Goal: Task Accomplishment & Management: Manage account settings

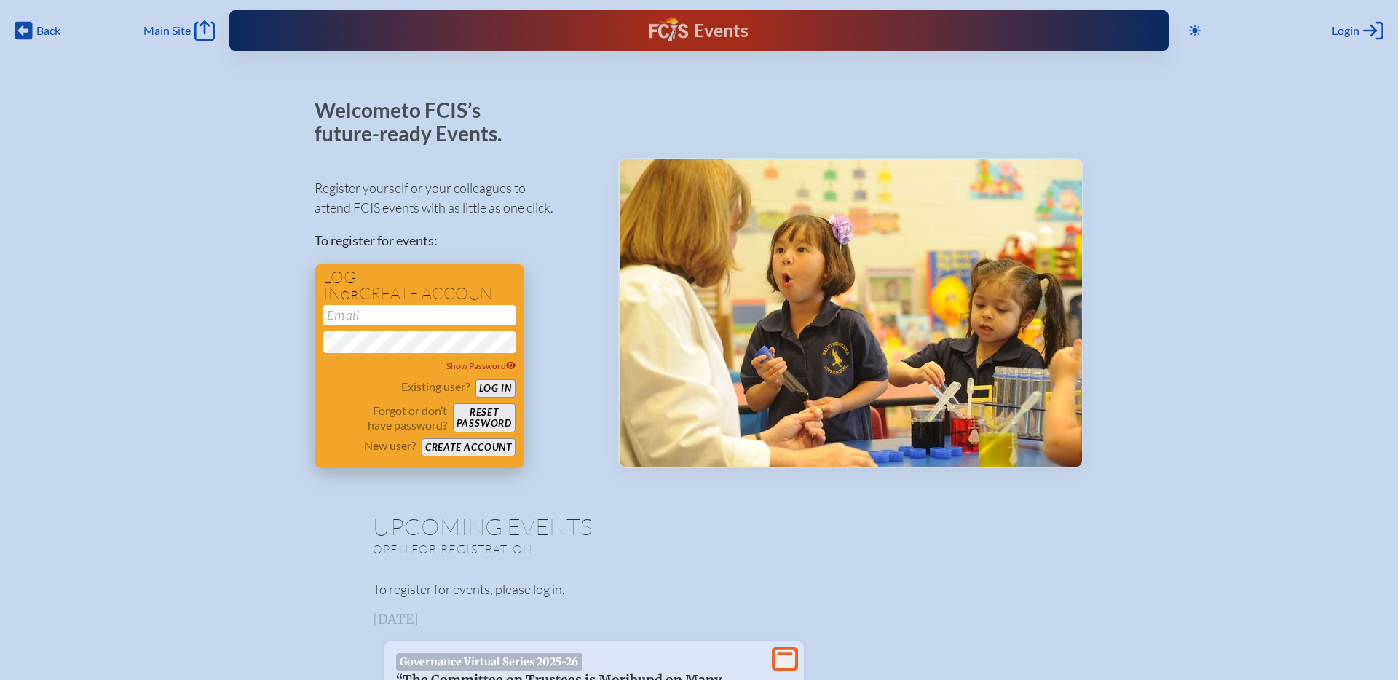
click at [340, 316] on input "email" at bounding box center [419, 315] width 192 height 20
type input "[EMAIL_ADDRESS][DOMAIN_NAME]"
click at [501, 389] on button "Log in" at bounding box center [495, 388] width 40 height 18
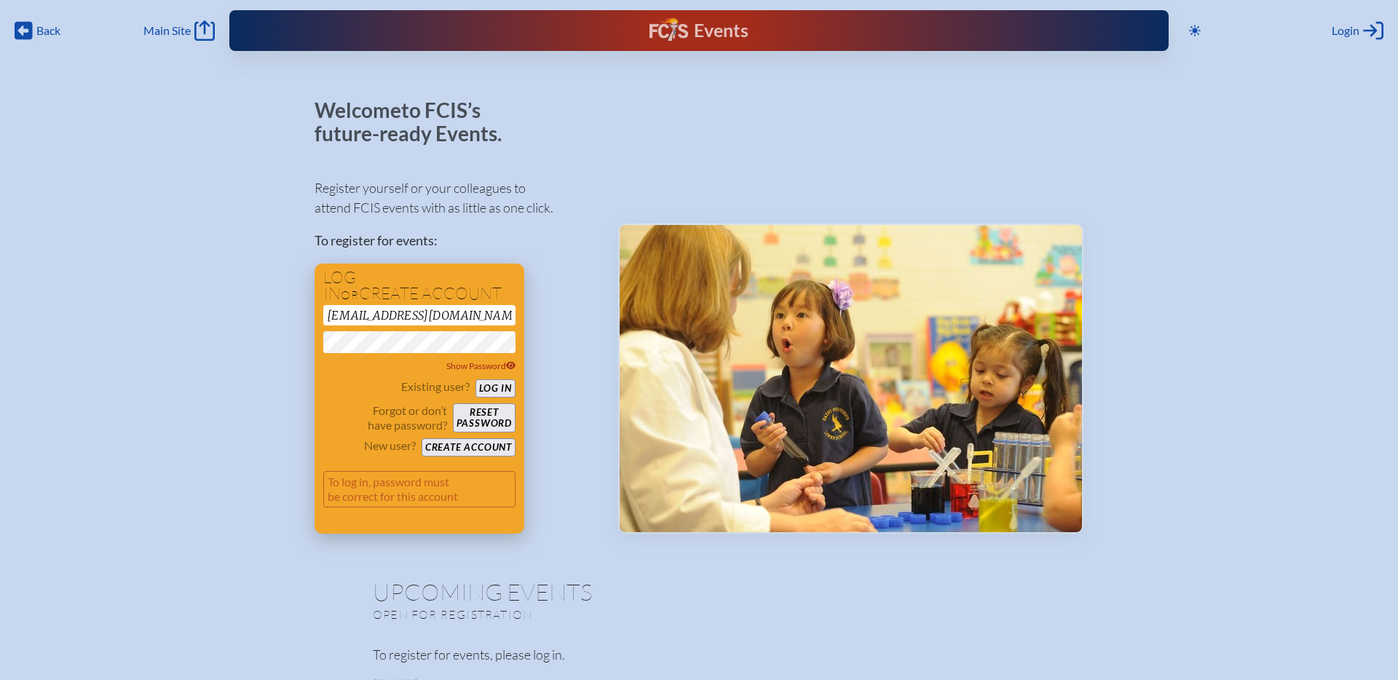
click at [490, 389] on button "Log in" at bounding box center [495, 388] width 40 height 18
click at [436, 317] on input "msontag@creativelearningacademy.org" at bounding box center [419, 315] width 192 height 20
click at [566, 295] on div "Register yourself or your colleagues to attend FCIS events with as little as on…" at bounding box center [455, 349] width 280 height 368
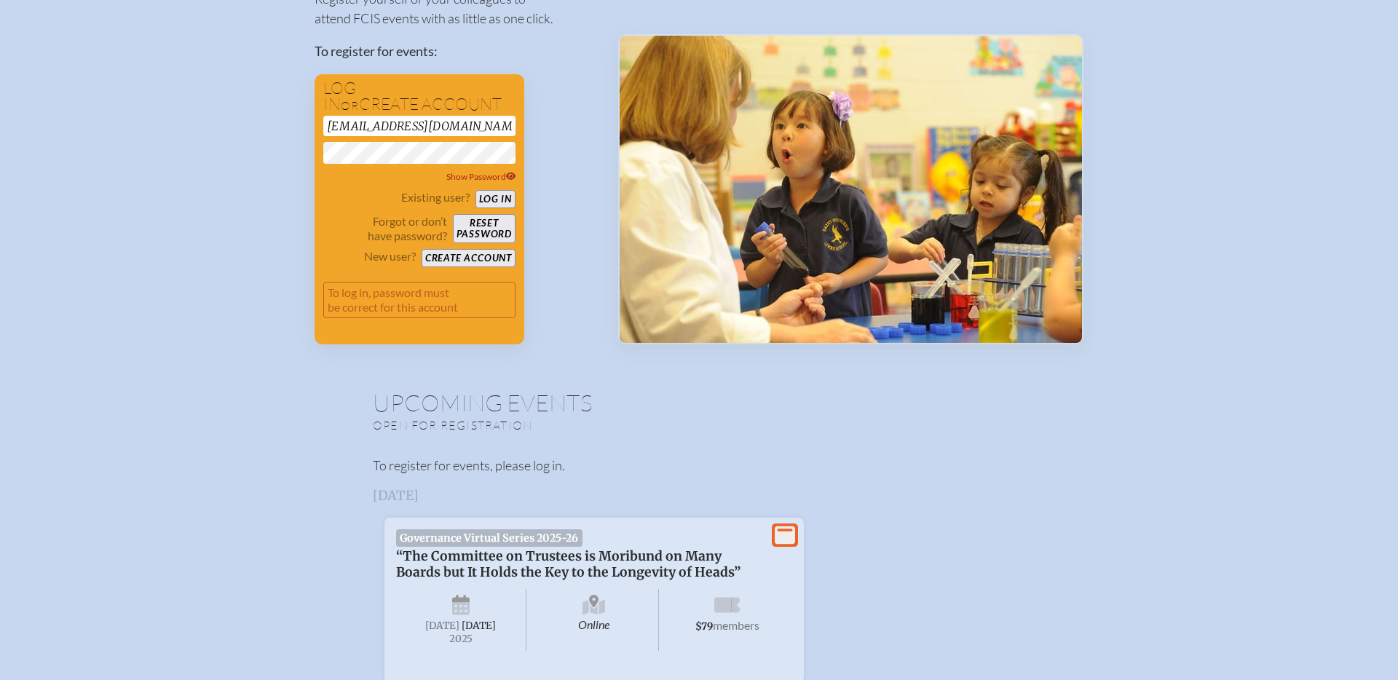
scroll to position [186, 0]
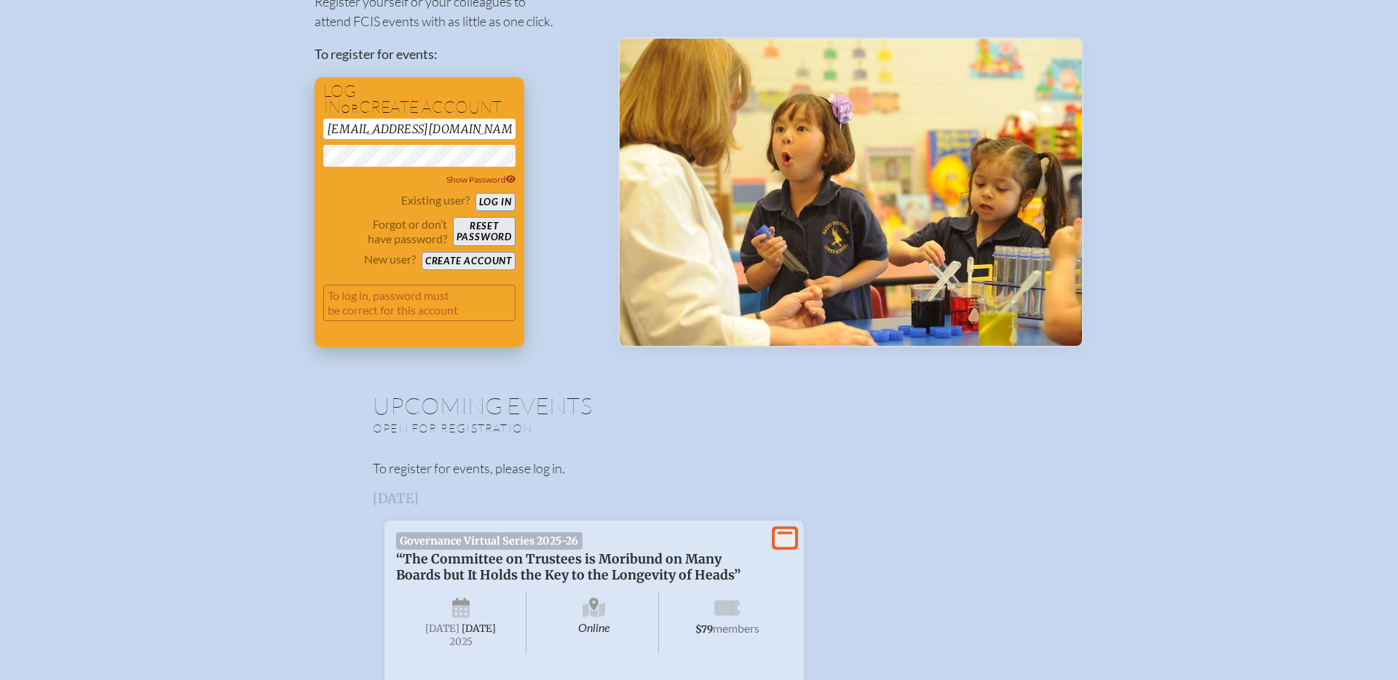
click at [458, 263] on button "Create account" at bounding box center [469, 261] width 94 height 18
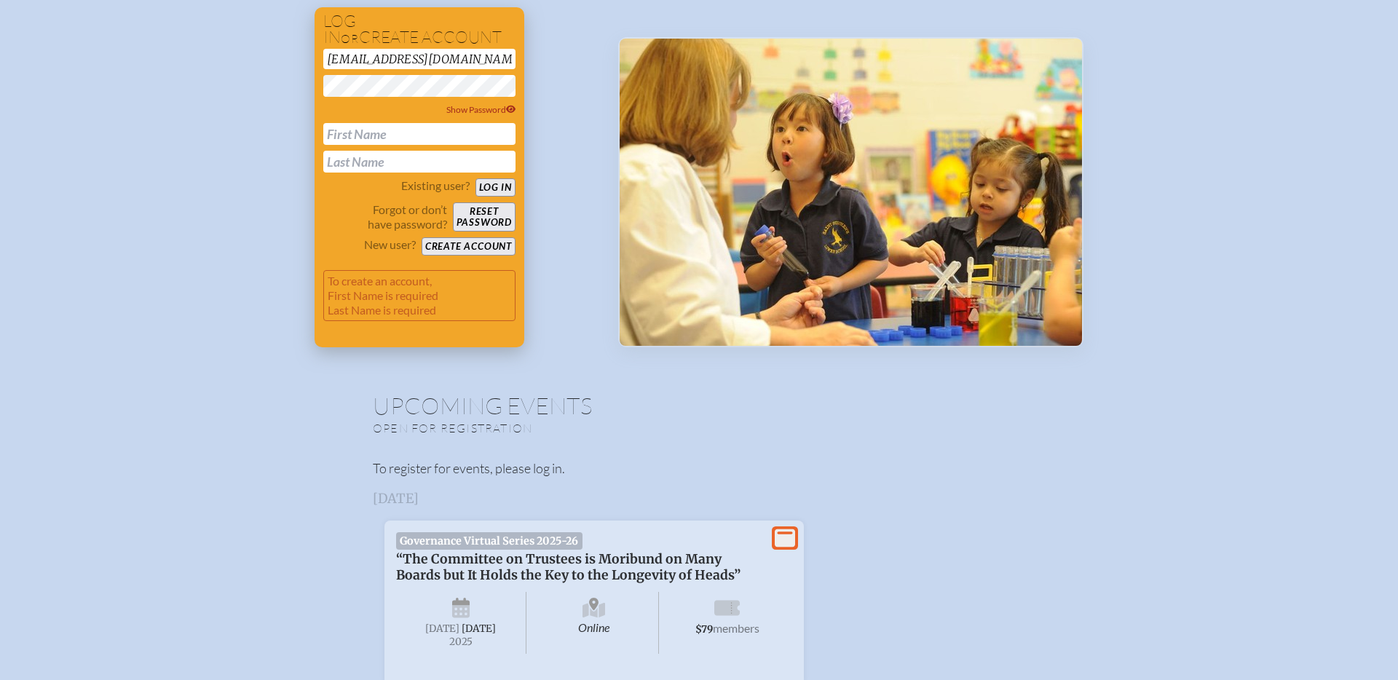
click at [339, 129] on input "text" at bounding box center [419, 134] width 192 height 22
click at [509, 109] on icon at bounding box center [511, 109] width 10 height 9
click at [336, 134] on input "text" at bounding box center [419, 134] width 192 height 22
type input "Melissa"
type input "Sontag"
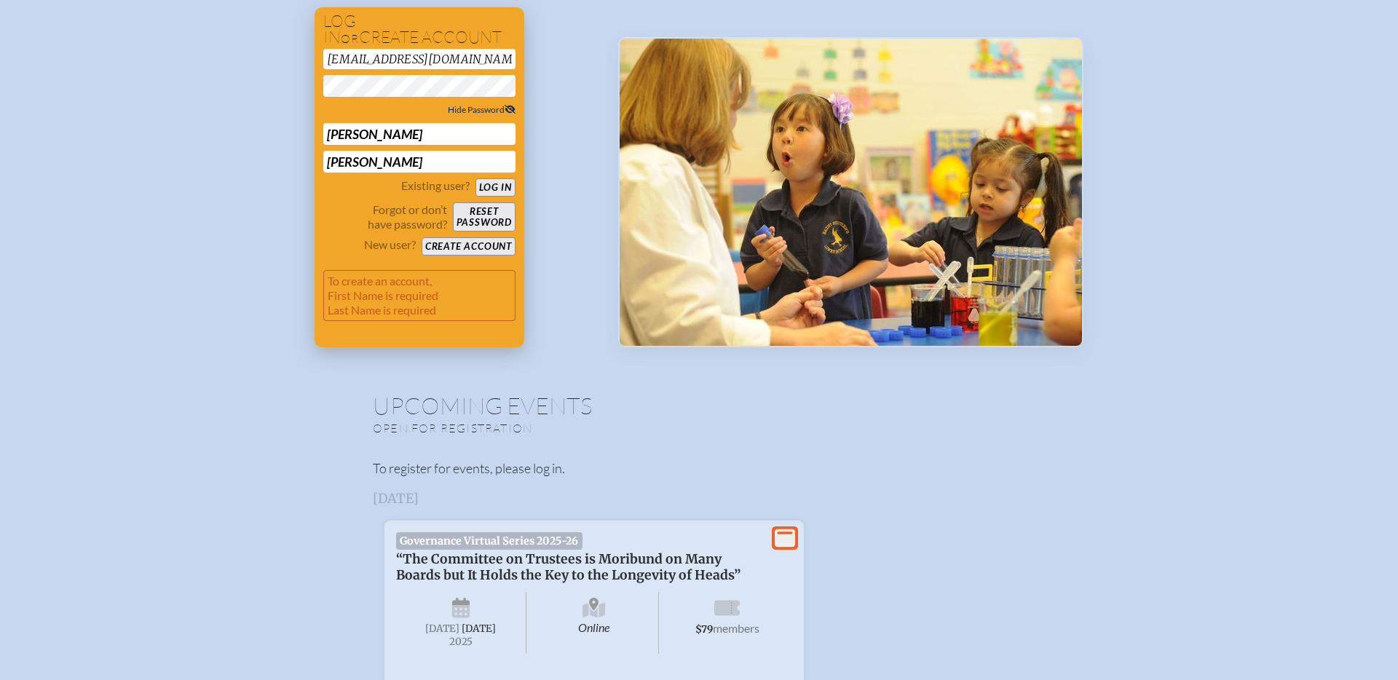
click at [456, 248] on button "Create account" at bounding box center [469, 246] width 94 height 18
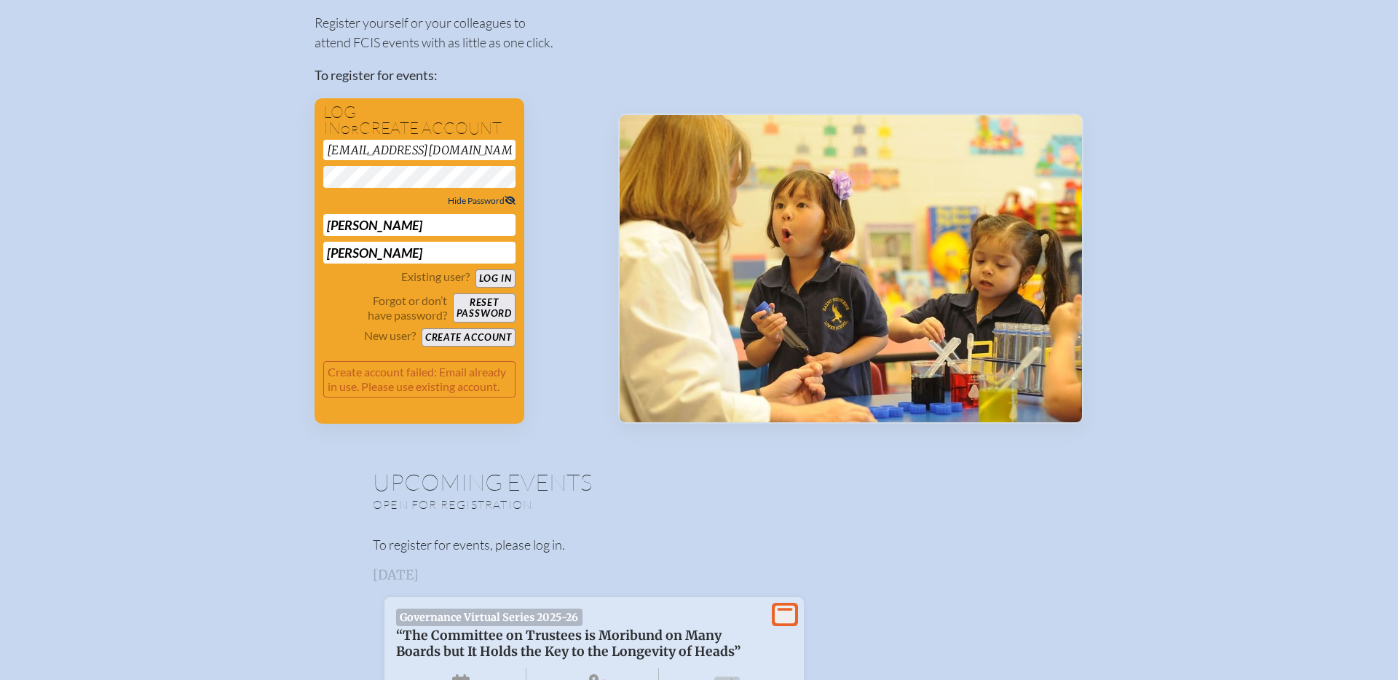
scroll to position [157, 0]
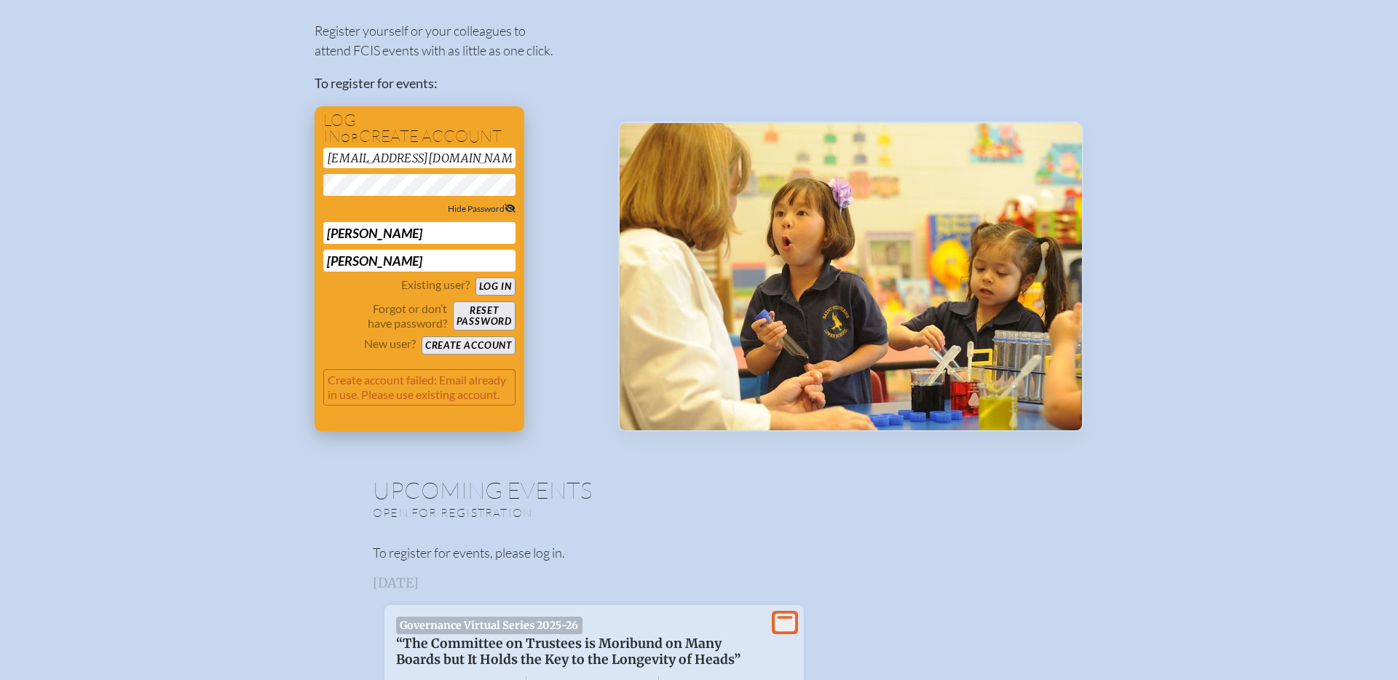
click at [499, 285] on button "Log in" at bounding box center [495, 286] width 40 height 18
click at [496, 289] on button "Log in" at bounding box center [495, 286] width 40 height 18
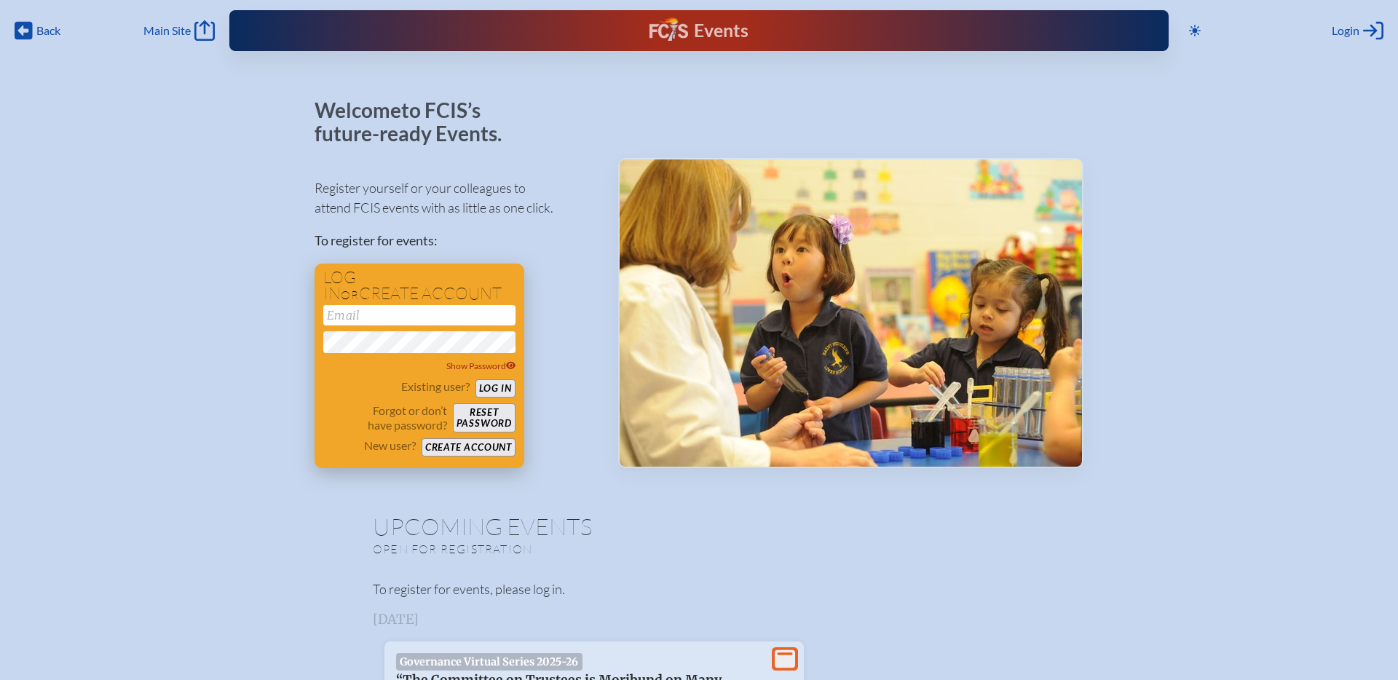
click at [344, 316] on input "email" at bounding box center [419, 315] width 192 height 20
click at [1369, 28] on icon "Log in or Create Account" at bounding box center [1373, 30] width 20 height 20
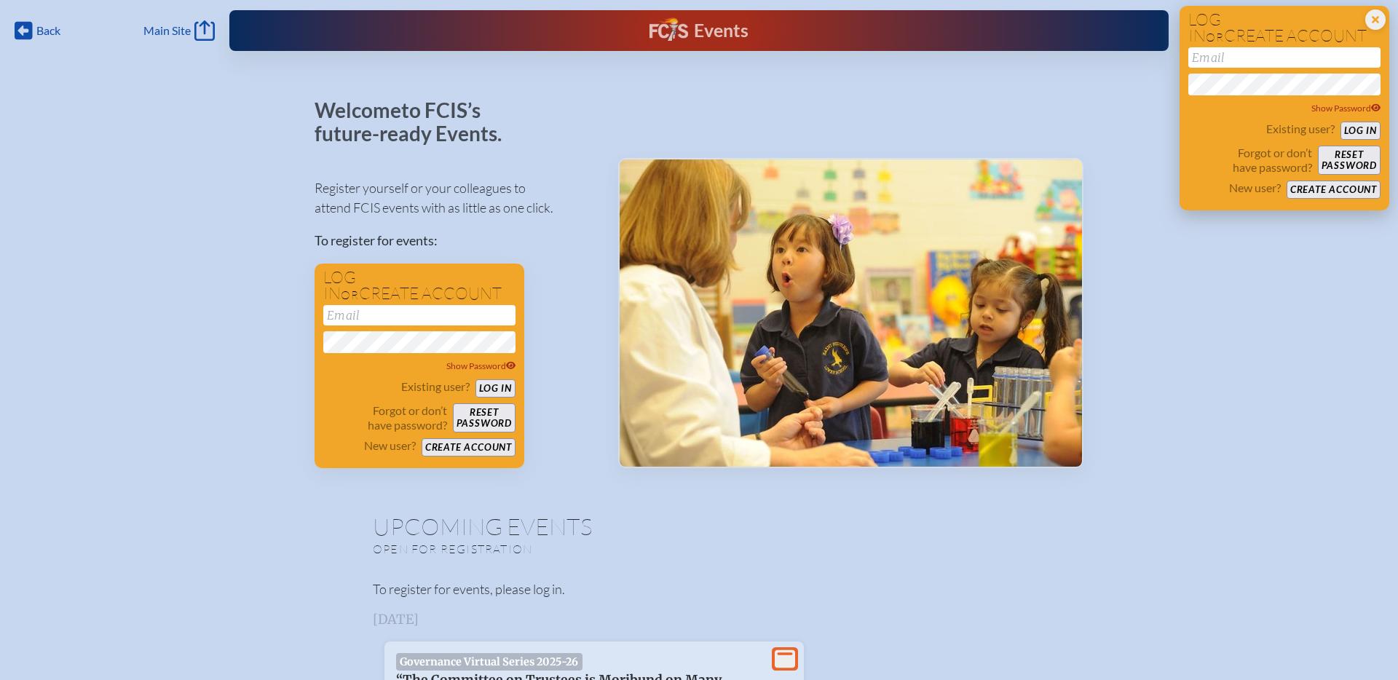
click at [1222, 58] on input "email" at bounding box center [1284, 57] width 192 height 20
type input "[EMAIL_ADDRESS][DOMAIN_NAME]"
click at [1367, 127] on button "Log in" at bounding box center [1360, 131] width 40 height 18
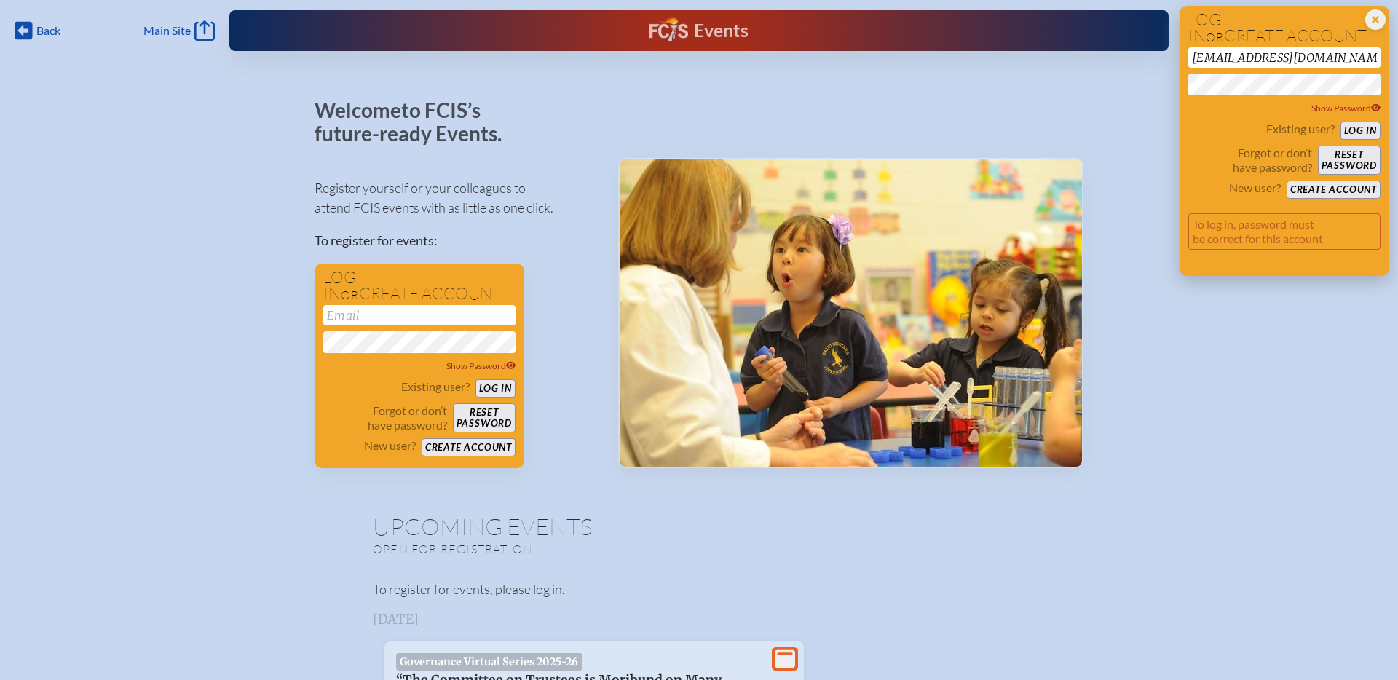
click at [1353, 134] on button "Log in" at bounding box center [1360, 131] width 40 height 18
click at [336, 317] on input "email" at bounding box center [419, 315] width 192 height 20
type input "[EMAIL_ADDRESS][DOMAIN_NAME]"
click at [542, 448] on div "Register yourself or your colleagues to attend FCIS events with as little as on…" at bounding box center [455, 316] width 280 height 303
click at [491, 392] on button "Log in" at bounding box center [495, 388] width 40 height 18
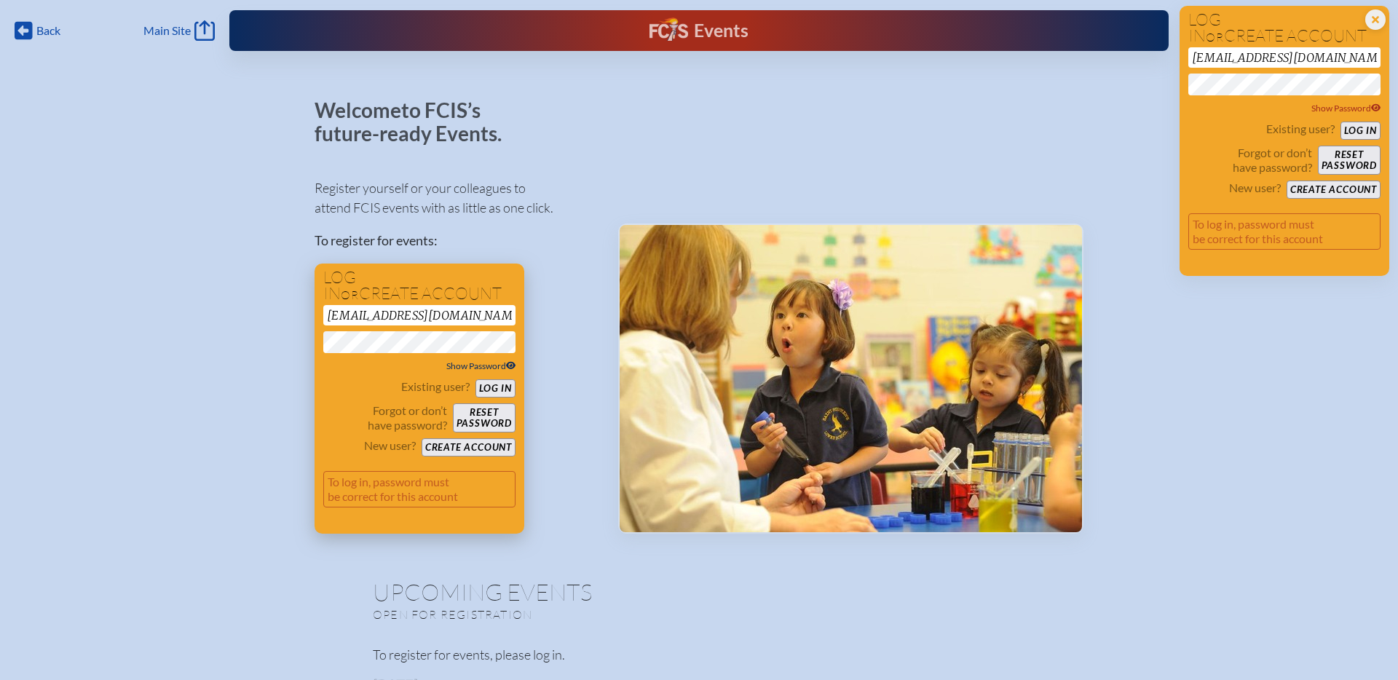
click at [513, 365] on icon at bounding box center [511, 366] width 10 height 8
click at [545, 289] on div "Register yourself or your colleagues to attend FCIS events with as little as on…" at bounding box center [455, 349] width 280 height 368
click at [24, 31] on icon "Back" at bounding box center [24, 30] width 18 height 20
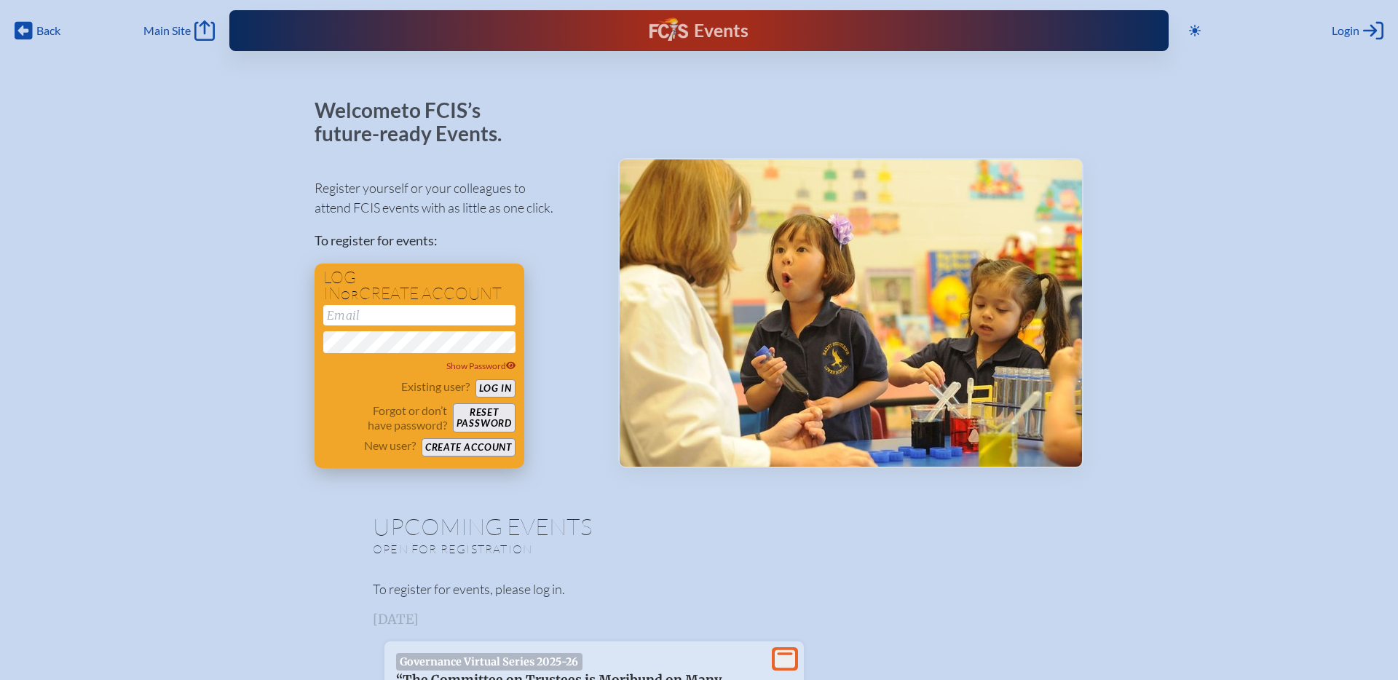
click at [357, 311] on input "email" at bounding box center [419, 315] width 192 height 20
click at [393, 318] on input "email" at bounding box center [419, 315] width 192 height 20
click at [494, 391] on button "Log in" at bounding box center [495, 388] width 40 height 18
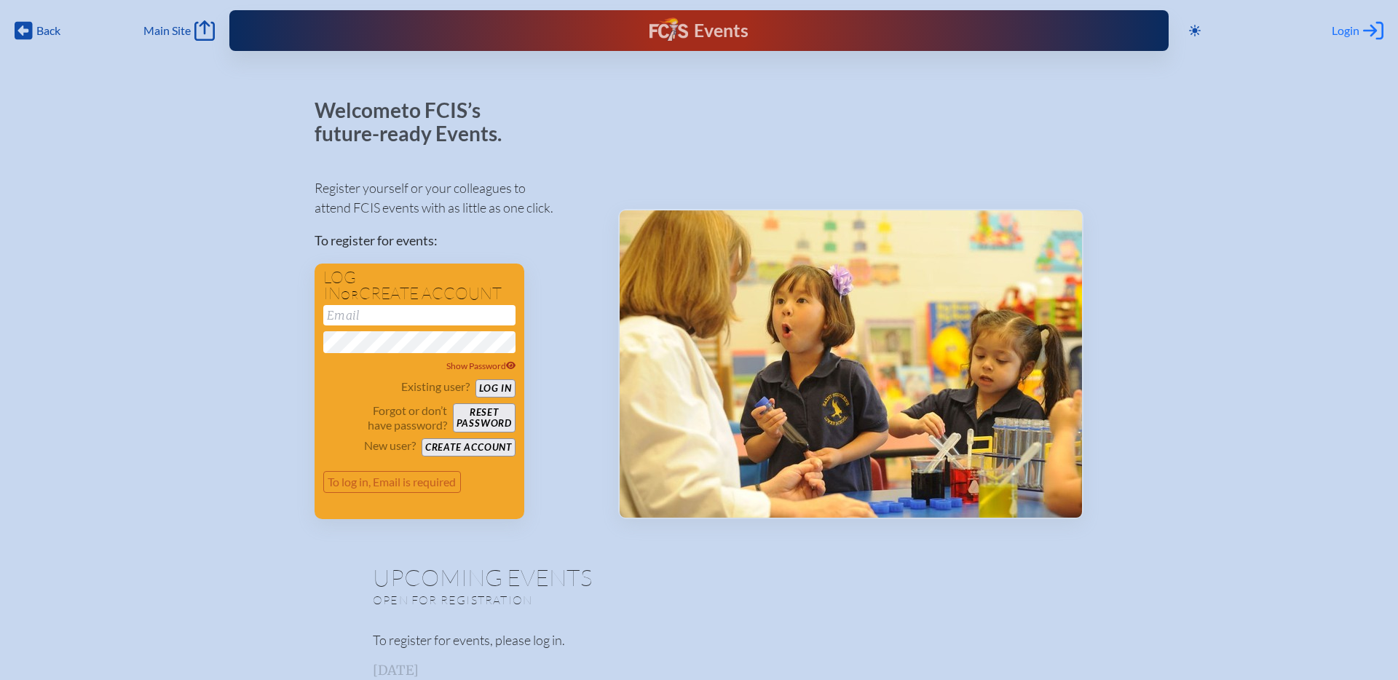
click at [1372, 33] on icon at bounding box center [1373, 31] width 20 height 18
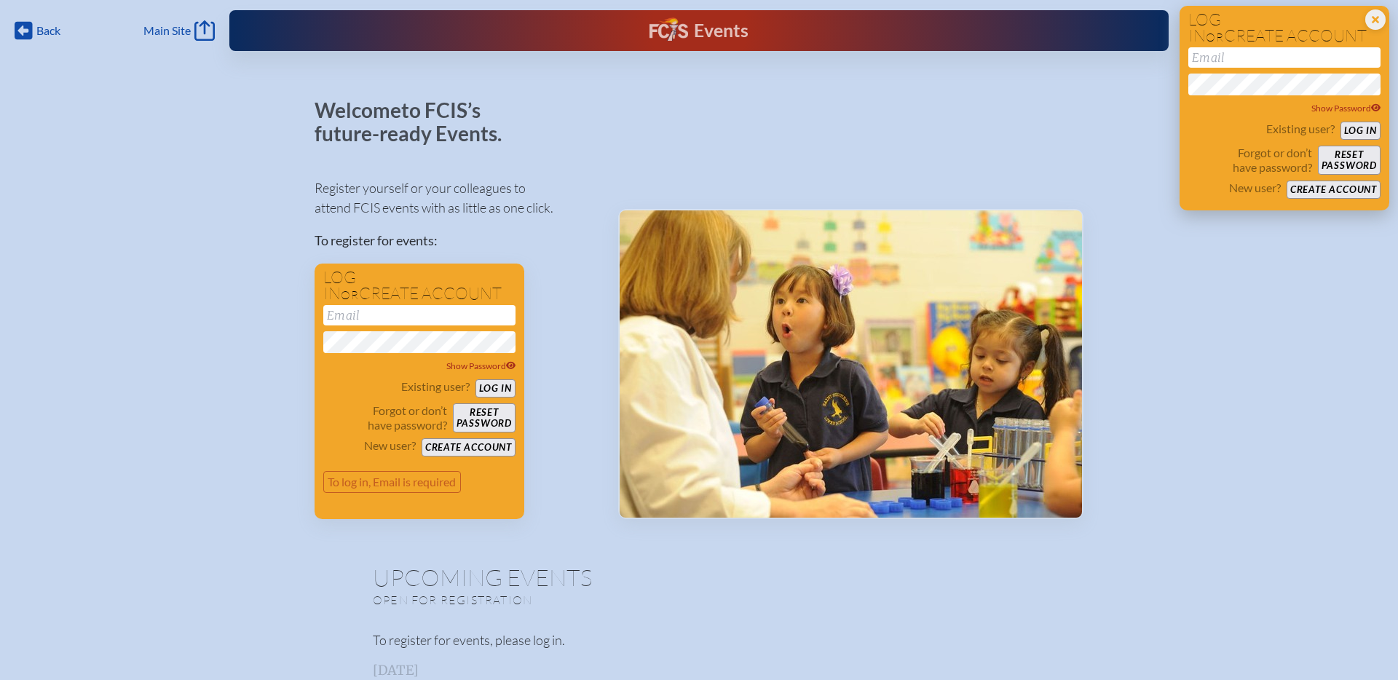
click at [1208, 53] on input "email" at bounding box center [1284, 57] width 192 height 20
type input "msontag@creativelearningacademy.org"
click at [1362, 132] on button "Log in" at bounding box center [1360, 131] width 40 height 18
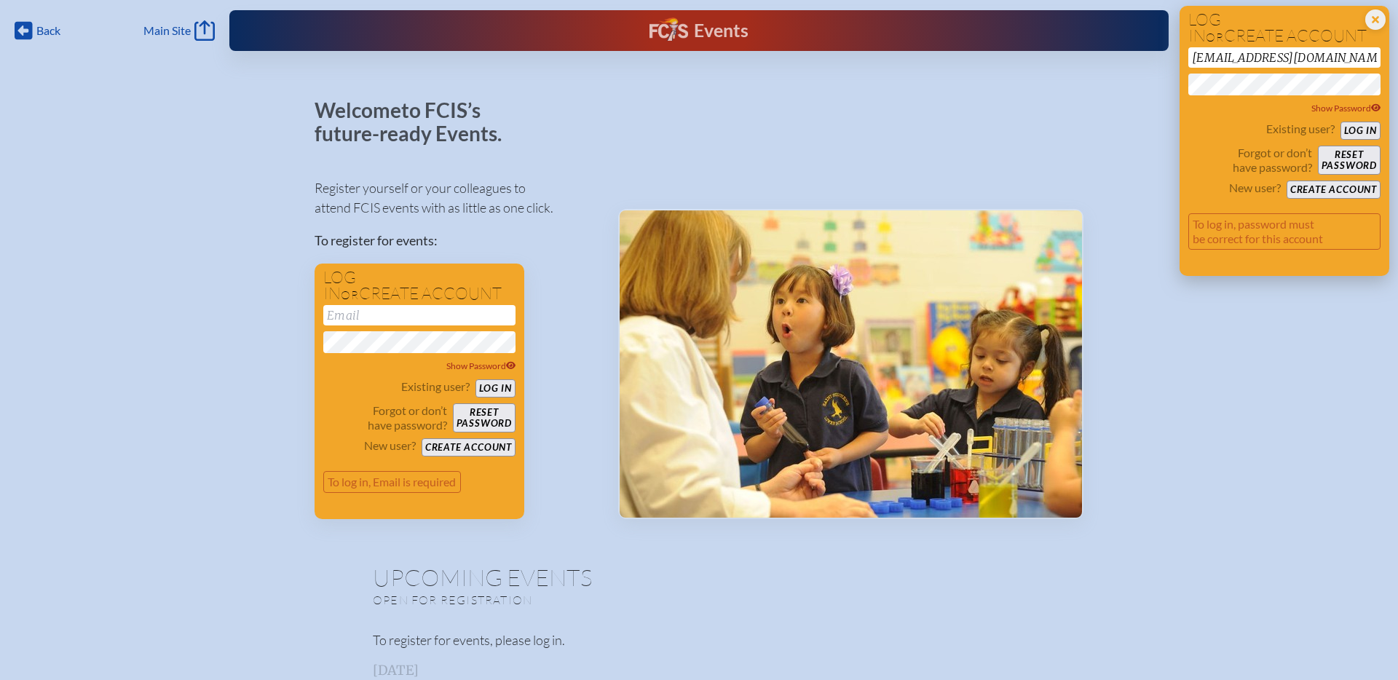
click at [1358, 134] on button "Log in" at bounding box center [1360, 131] width 40 height 18
click at [1359, 134] on button "Log in" at bounding box center [1360, 131] width 40 height 18
click at [1359, 136] on button "Log in" at bounding box center [1360, 131] width 40 height 18
click at [1021, 146] on div at bounding box center [850, 309] width 465 height 420
click at [25, 29] on icon "Back" at bounding box center [24, 30] width 18 height 20
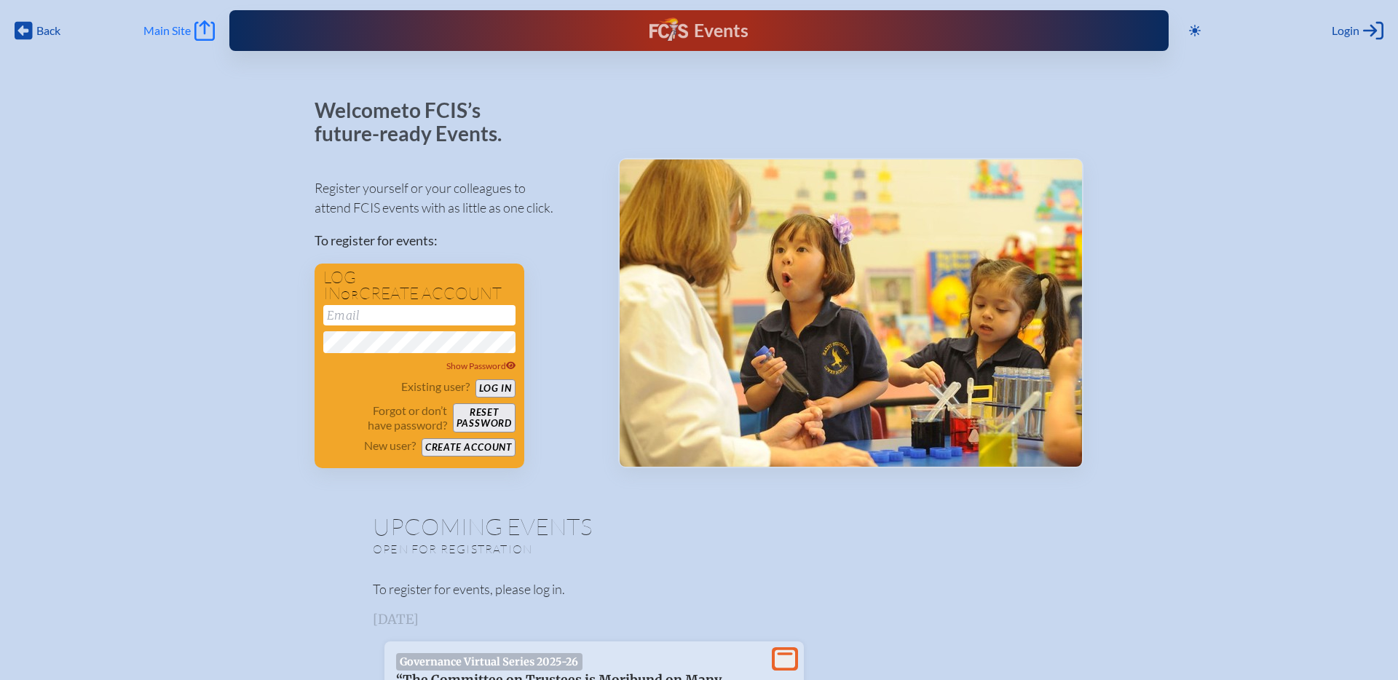
click at [202, 31] on icon "Main Site" at bounding box center [204, 30] width 20 height 20
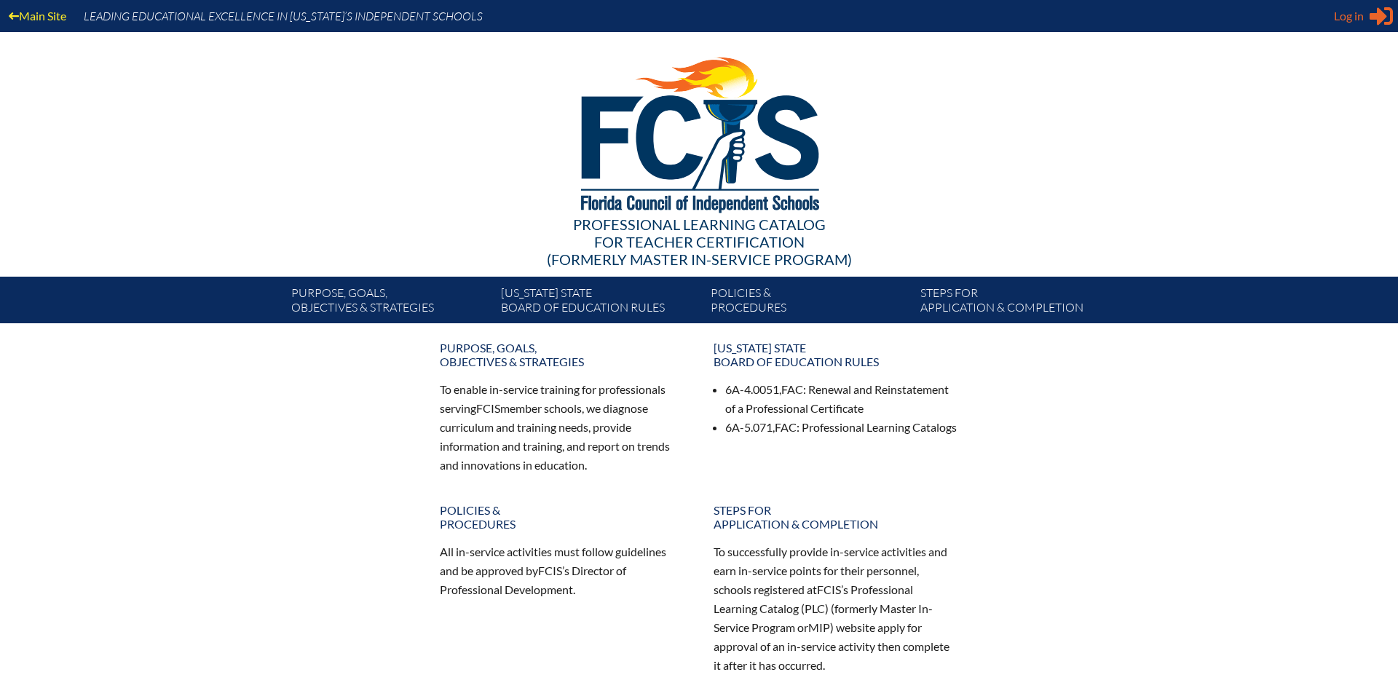
type input "[EMAIL_ADDRESS][DOMAIN_NAME]"
click at [1362, 27] on div "Log in Close Sign in or register" at bounding box center [1363, 15] width 59 height 23
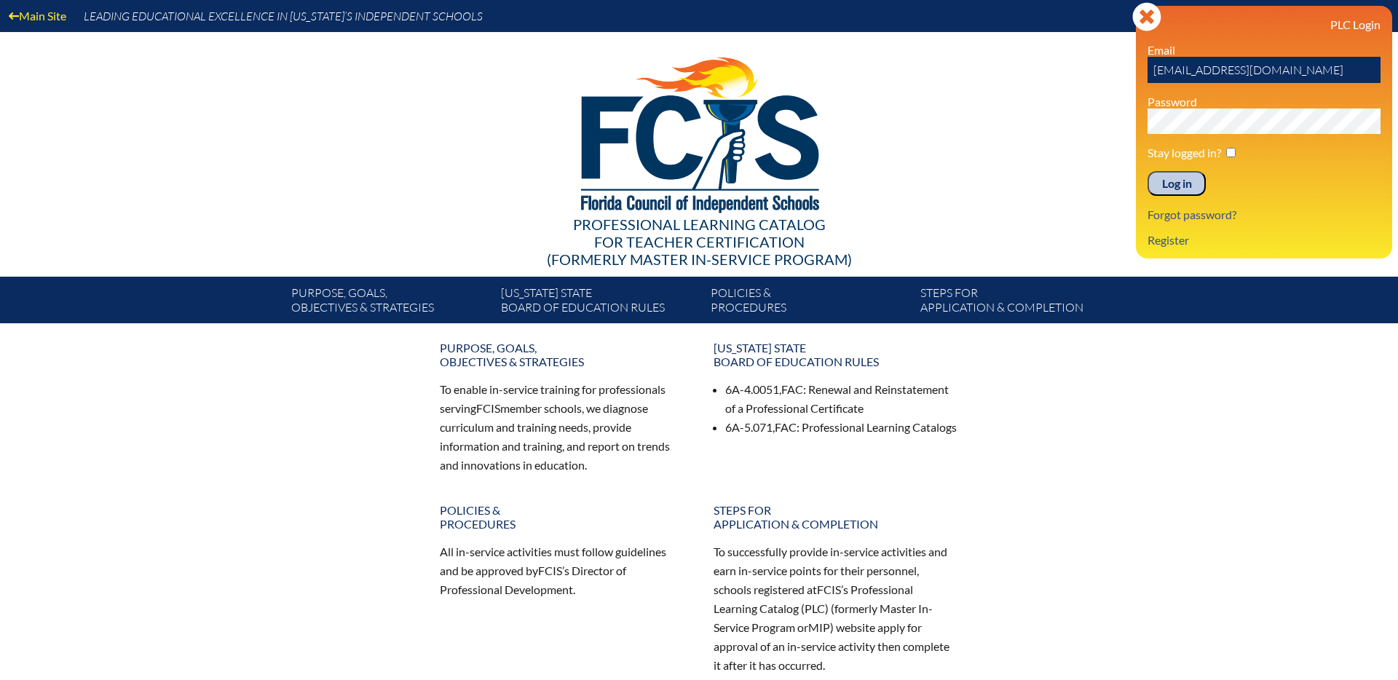
click at [1180, 176] on input "Log in" at bounding box center [1176, 183] width 58 height 25
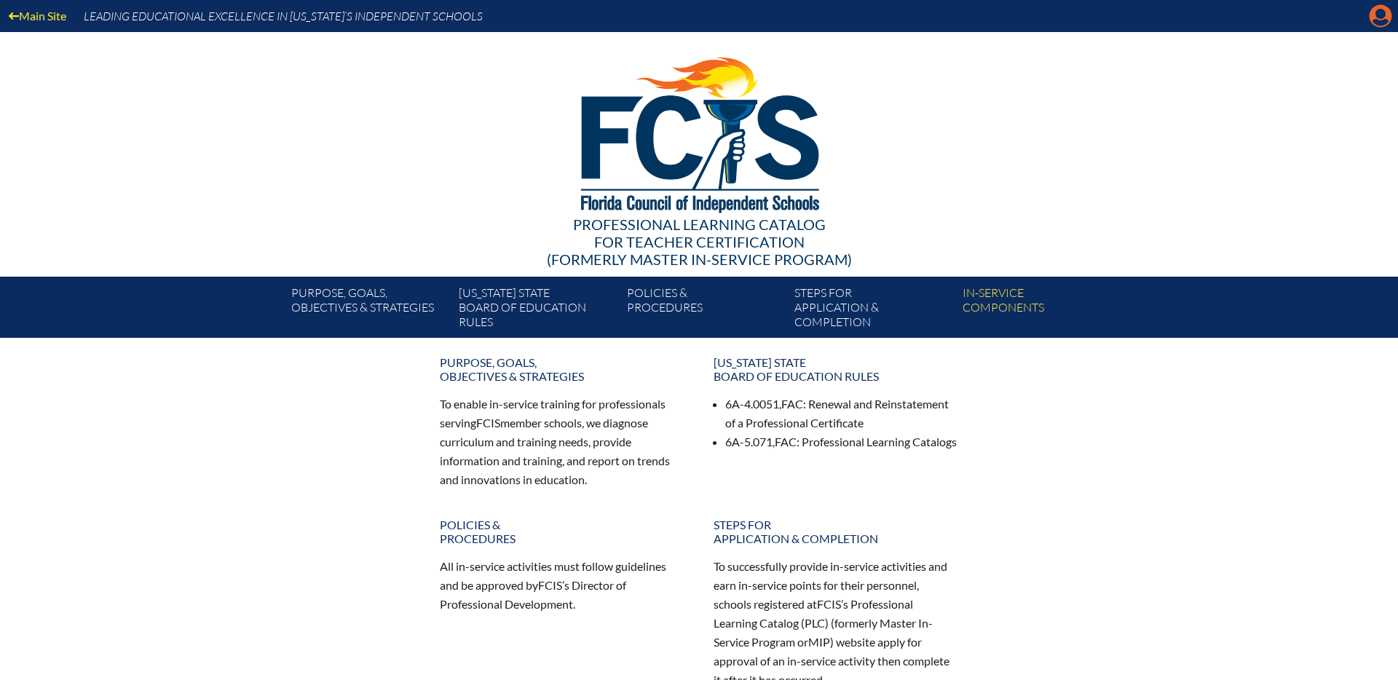
click at [1381, 20] on icon "Manage account" at bounding box center [1380, 15] width 23 height 23
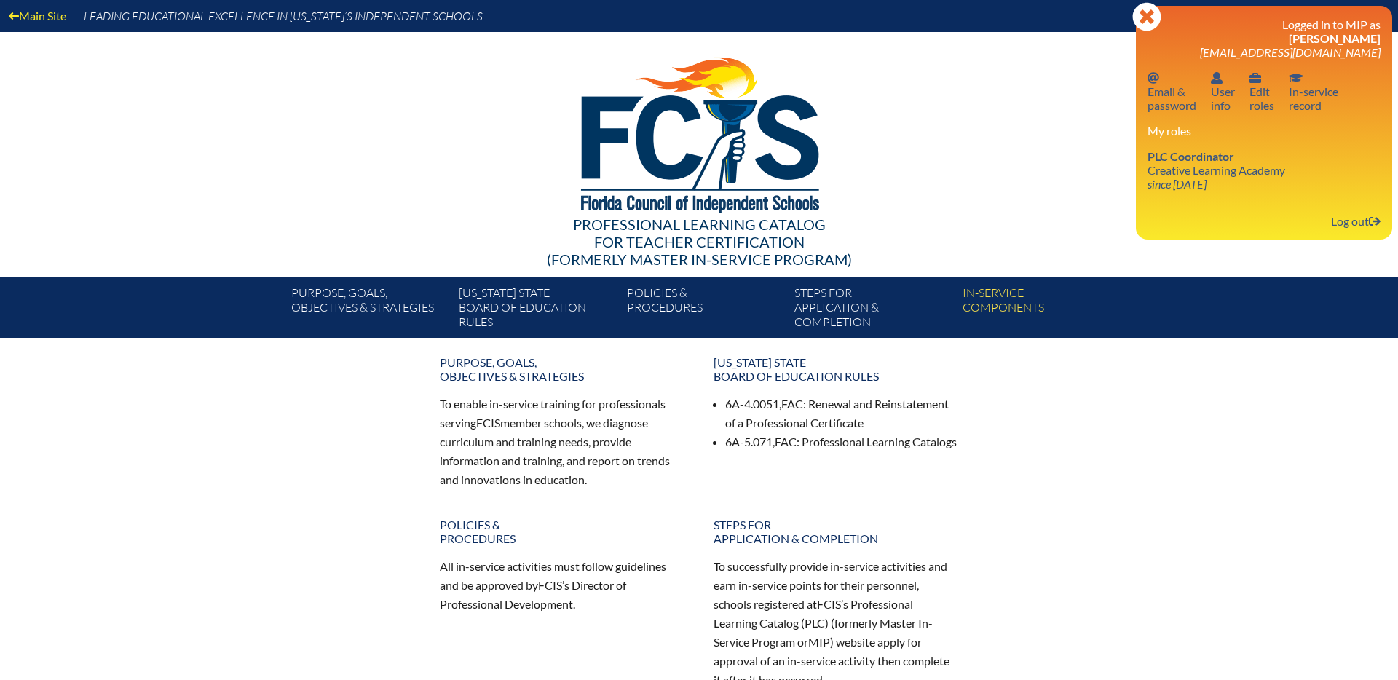
click at [1008, 198] on div at bounding box center [699, 132] width 839 height 201
click at [1013, 208] on div at bounding box center [699, 132] width 839 height 201
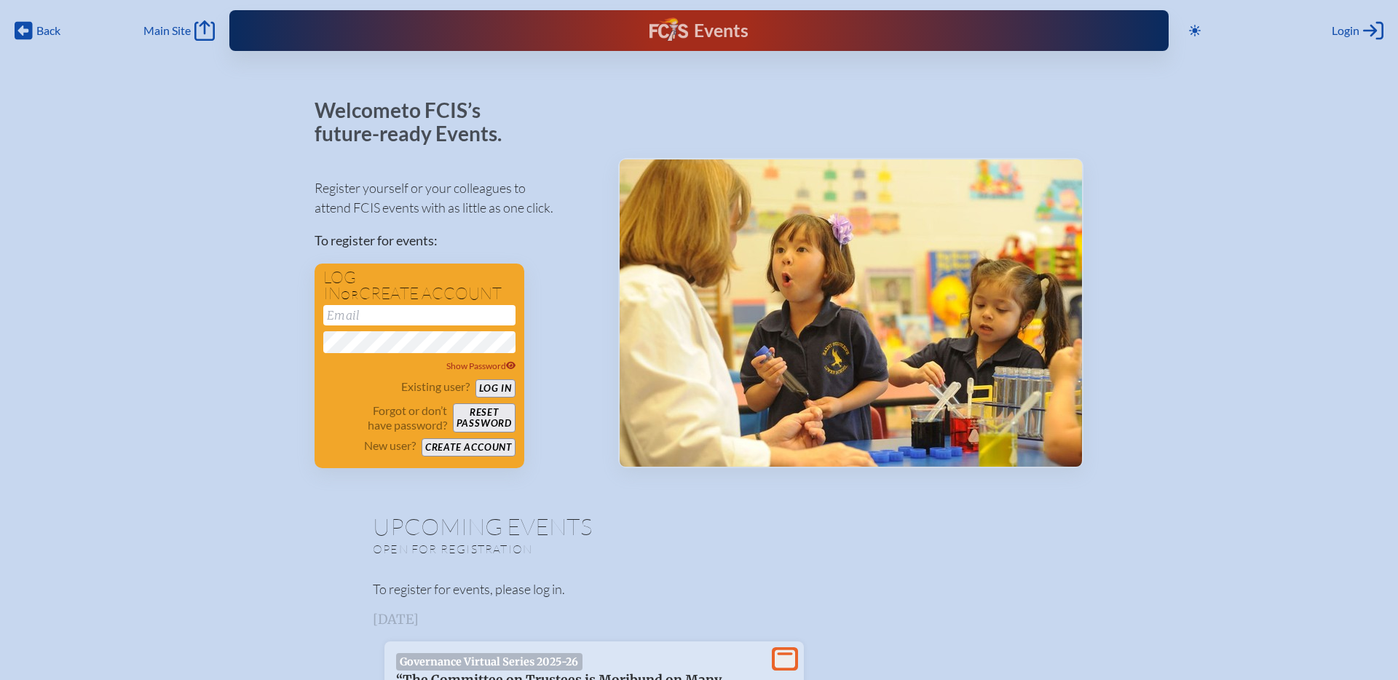
click at [659, 33] on div "Events" at bounding box center [698, 30] width 98 height 26
